Goal: Communication & Community: Answer question/provide support

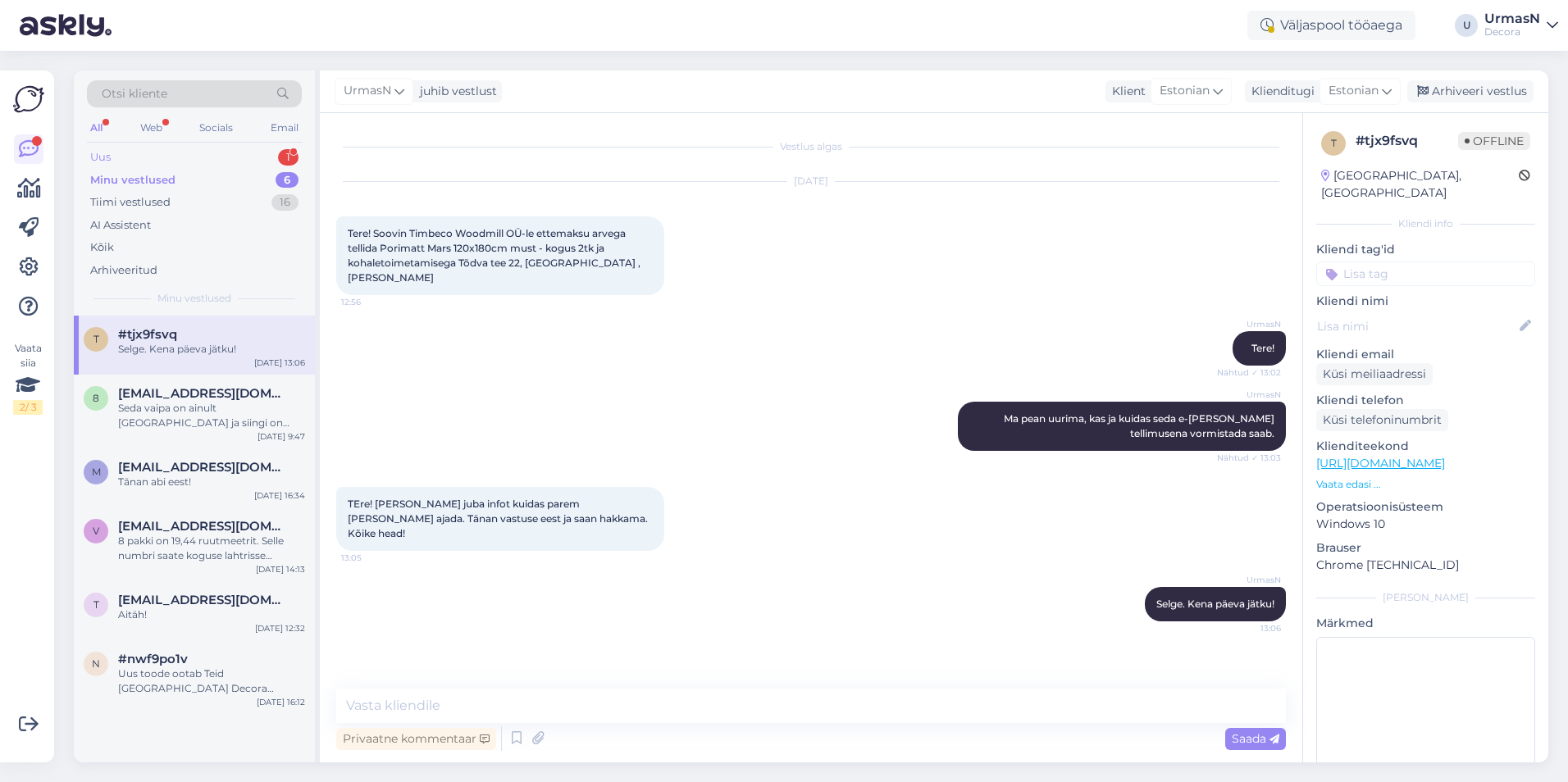
click at [155, 158] on div "Uus 1" at bounding box center [194, 157] width 215 height 23
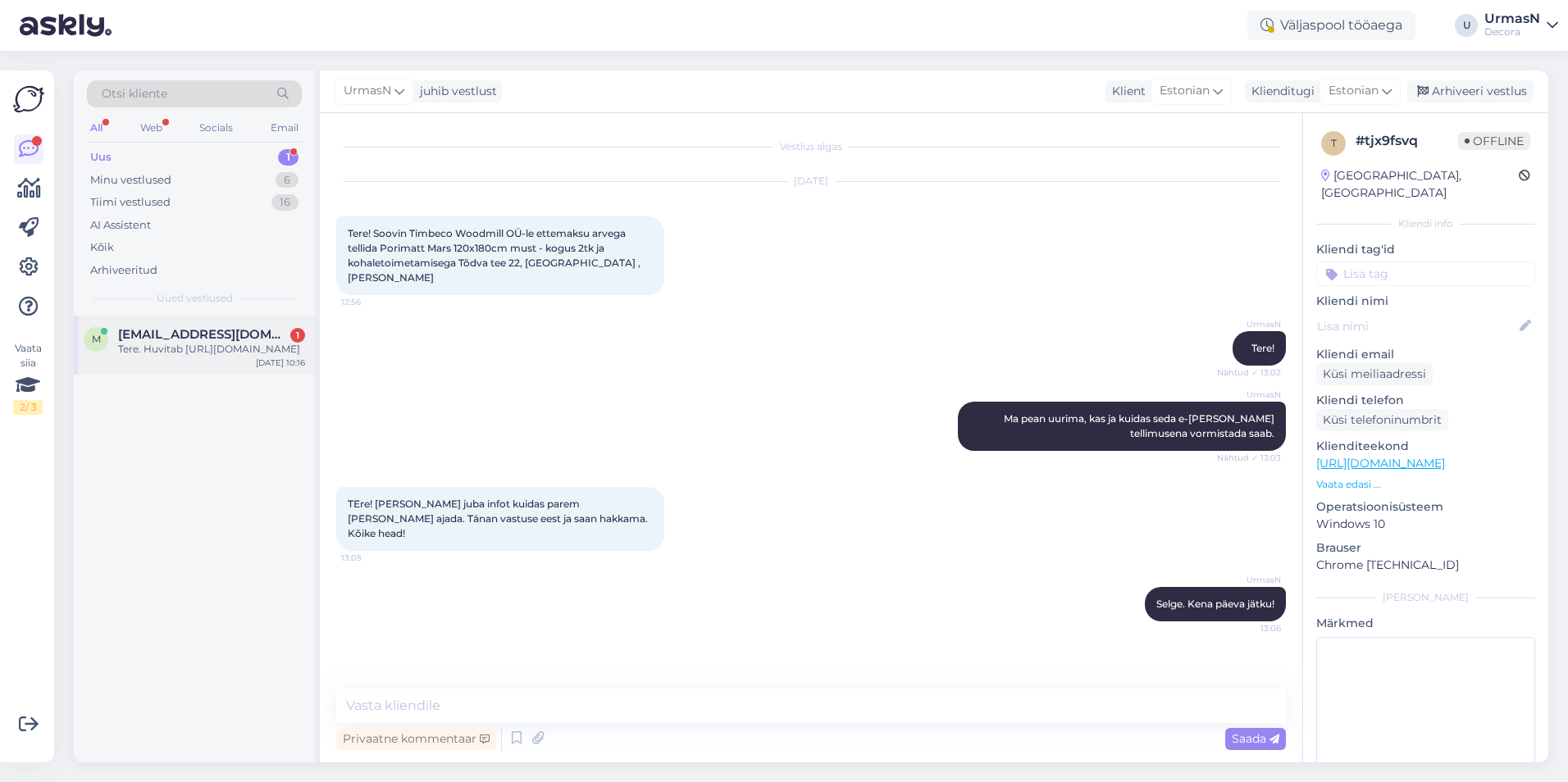
click at [252, 348] on div "Tere. Huvitab [URL][DOMAIN_NAME]" at bounding box center [211, 349] width 187 height 15
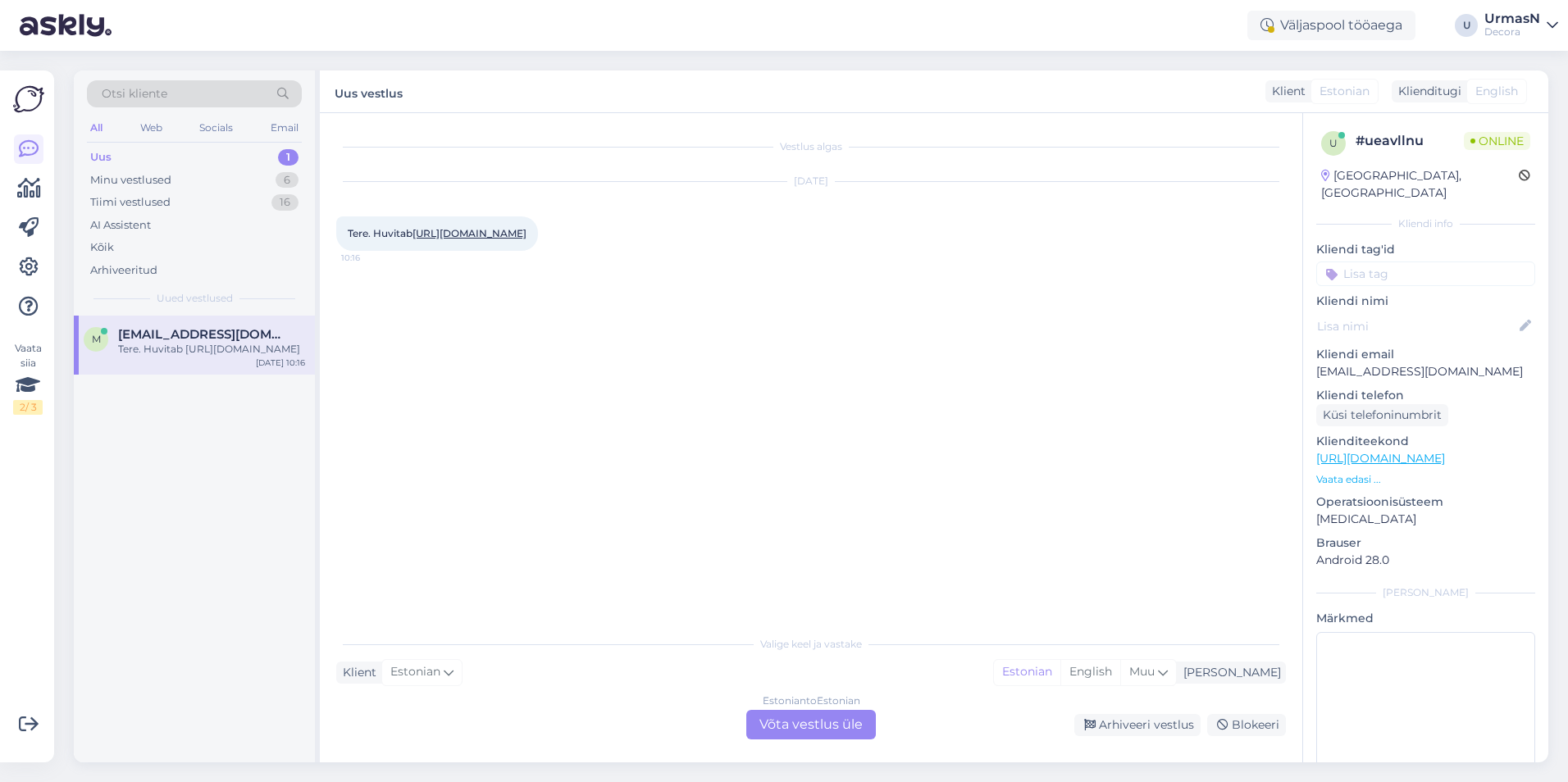
click at [841, 735] on div "Estonian to Estonian Võta vestlus üle" at bounding box center [810, 725] width 129 height 30
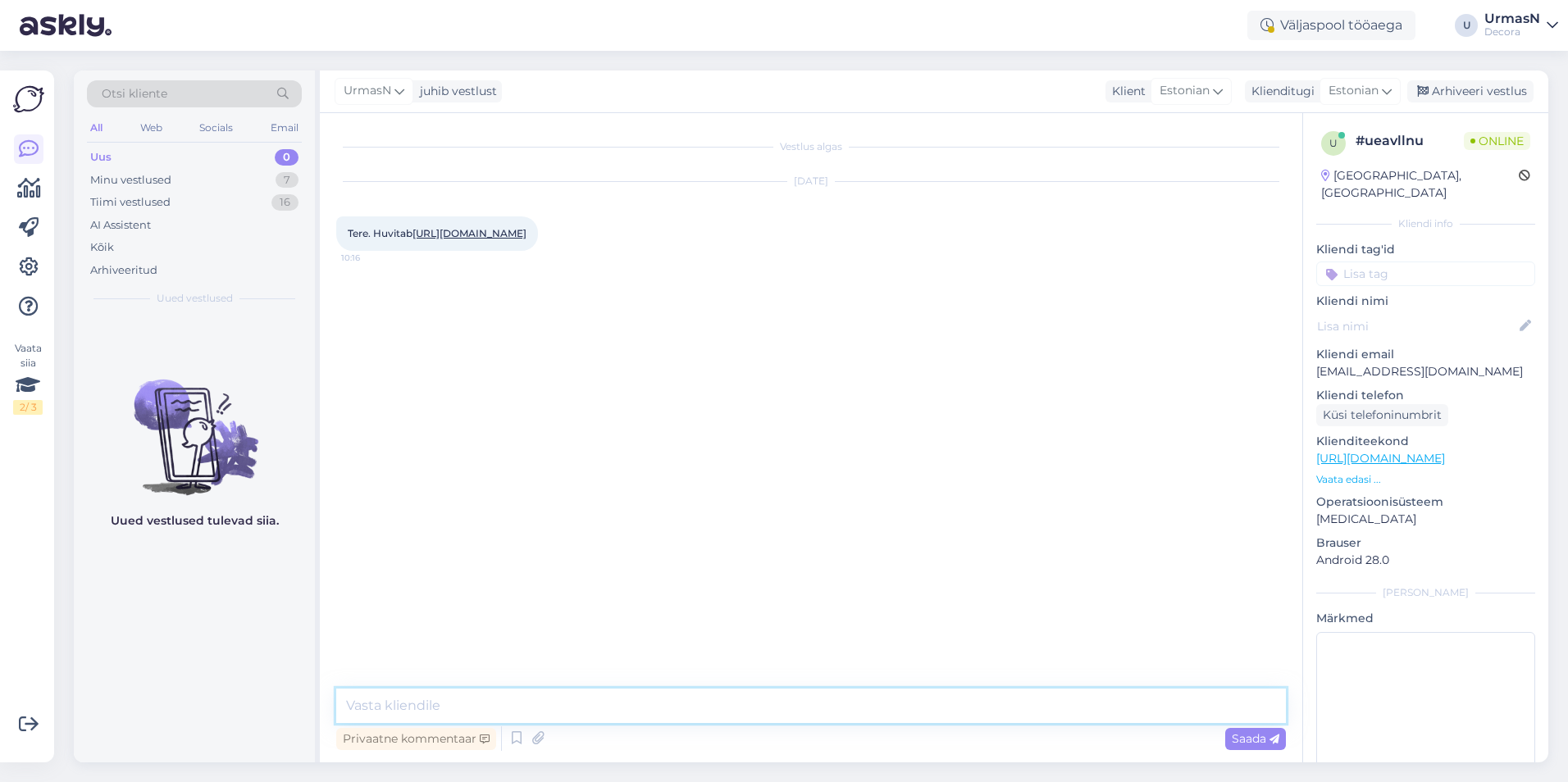
click at [514, 695] on textarea at bounding box center [810, 706] width 949 height 35
type textarea "Tere!"
click at [411, 711] on textarea at bounding box center [810, 706] width 949 height 35
type textarea "Ei, kauplustes [PERSON_NAME] pole."
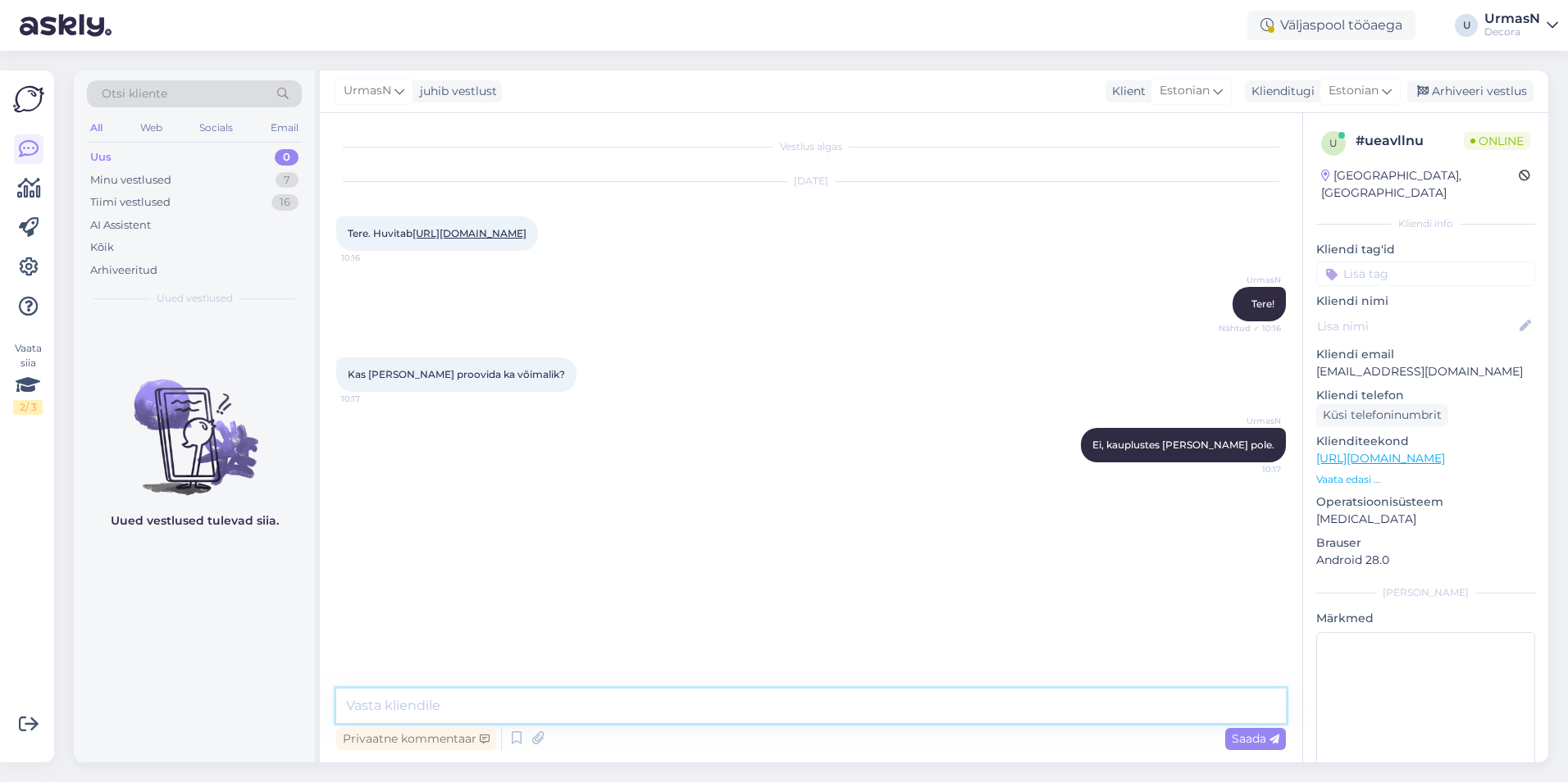
click at [406, 700] on textarea at bounding box center [810, 706] width 949 height 35
type textarea "Tallinna Tähesaju Home4Yous võiks see väljas olla."
click at [454, 707] on textarea at bounding box center [810, 706] width 949 height 35
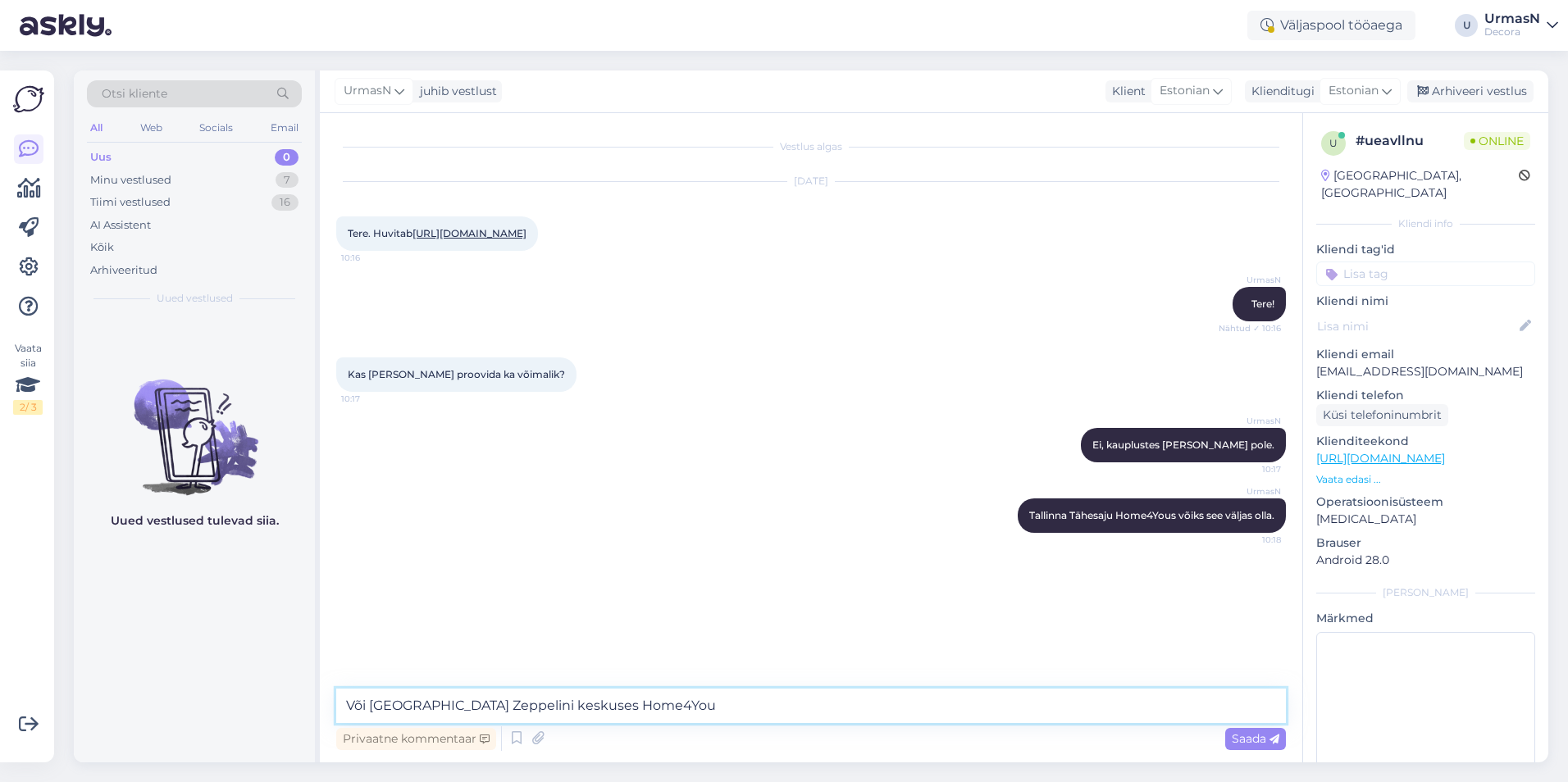
type textarea "Või [GEOGRAPHIC_DATA] Zeppelini keskuses Home4Yous"
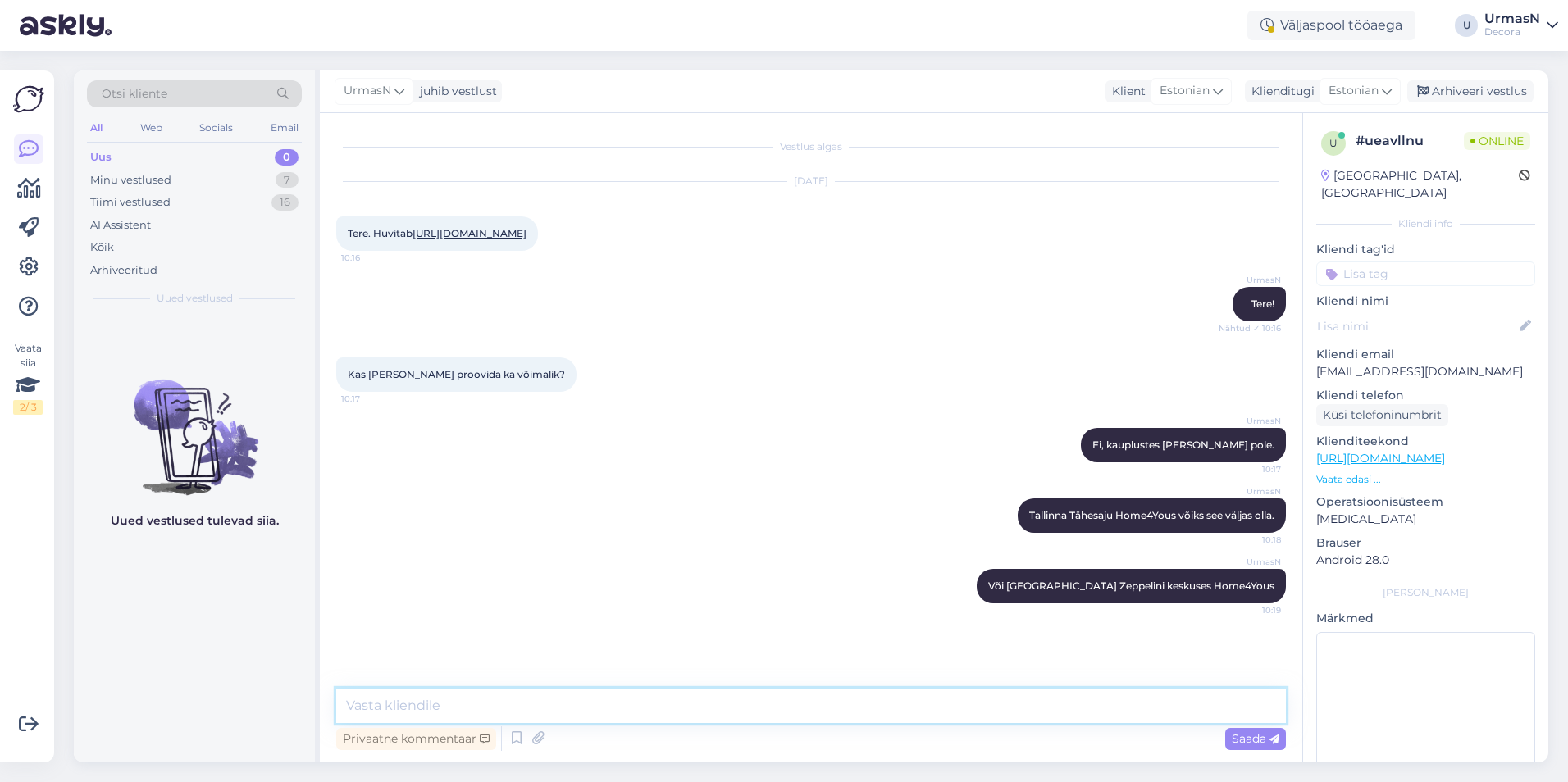
click at [398, 709] on textarea at bounding box center [810, 706] width 949 height 35
type textarea "Hind on Decorast tellides üle 200€ parem."
click at [1241, 744] on span "Saada" at bounding box center [1255, 739] width 48 height 15
